Goal: Contribute content: Add original content to the website for others to see

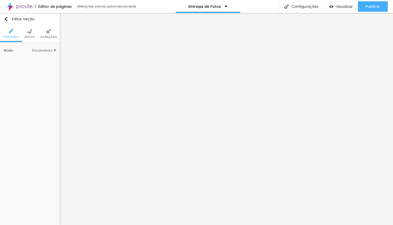
click at [32, 26] on li "Estilo" at bounding box center [30, 33] width 10 height 17
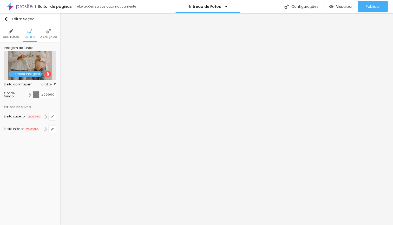
click at [30, 72] on span "Trocar imagem" at bounding box center [25, 74] width 33 height 7
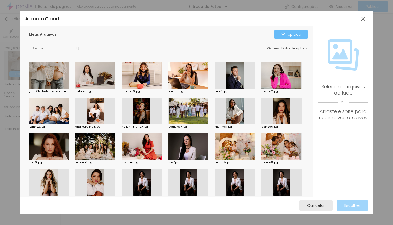
click at [301, 35] on div "Upload" at bounding box center [291, 34] width 20 height 4
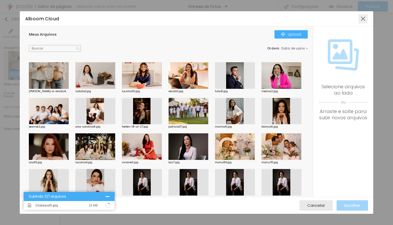
click at [366, 17] on div at bounding box center [363, 18] width 9 height 9
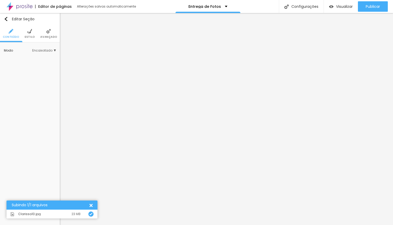
click at [29, 31] on img at bounding box center [29, 31] width 5 height 5
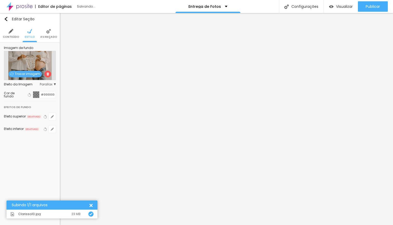
click at [33, 74] on span "Trocar imagem" at bounding box center [25, 74] width 33 height 7
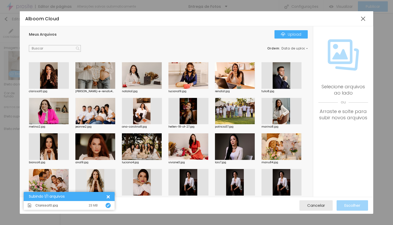
click at [47, 75] on div at bounding box center [49, 75] width 40 height 27
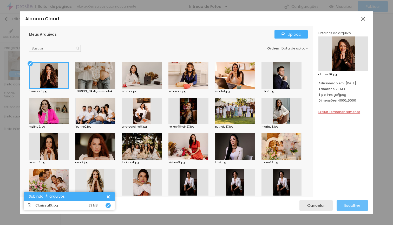
click at [348, 204] on span "Escolher" at bounding box center [353, 205] width 16 height 4
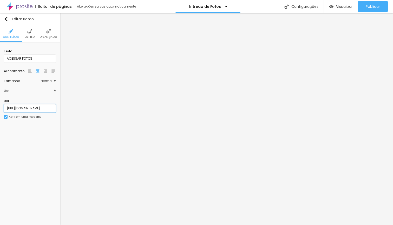
click at [53, 112] on input "[URL][DOMAIN_NAME]" at bounding box center [30, 108] width 52 height 8
paste input "[URL][DOMAIN_NAME]"
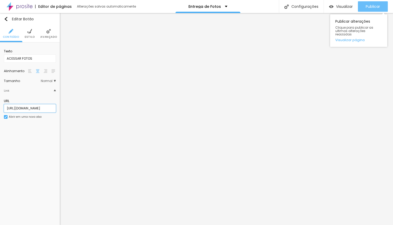
type input "[URL][DOMAIN_NAME]"
click at [372, 6] on span "Publicar" at bounding box center [373, 6] width 14 height 4
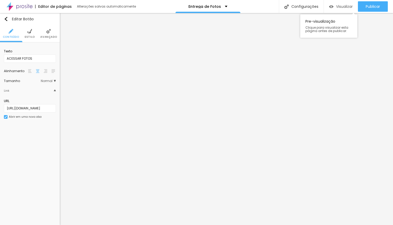
click at [339, 8] on span "Visualizar" at bounding box center [344, 6] width 17 height 4
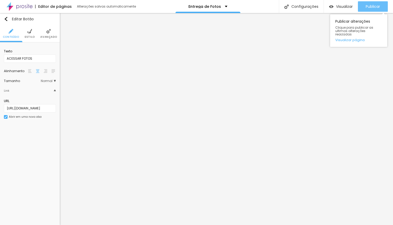
click at [371, 6] on span "Publicar" at bounding box center [373, 6] width 14 height 4
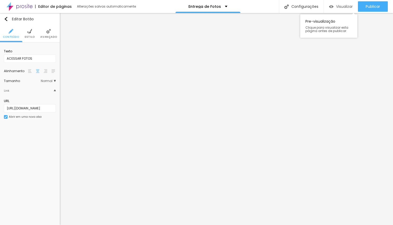
click at [337, 7] on span "Visualizar" at bounding box center [344, 6] width 17 height 4
